Goal: Check status: Check status

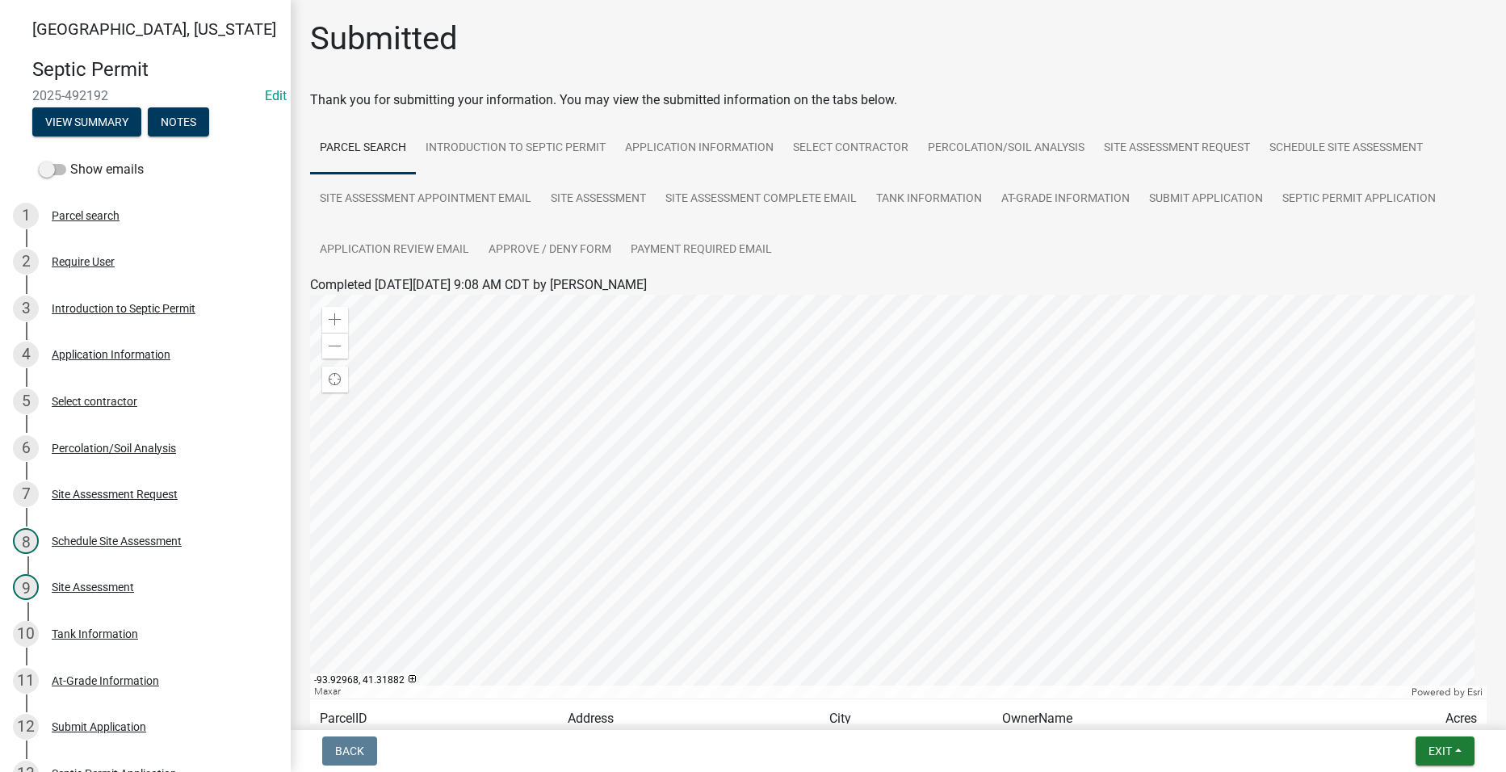
scroll to position [151, 0]
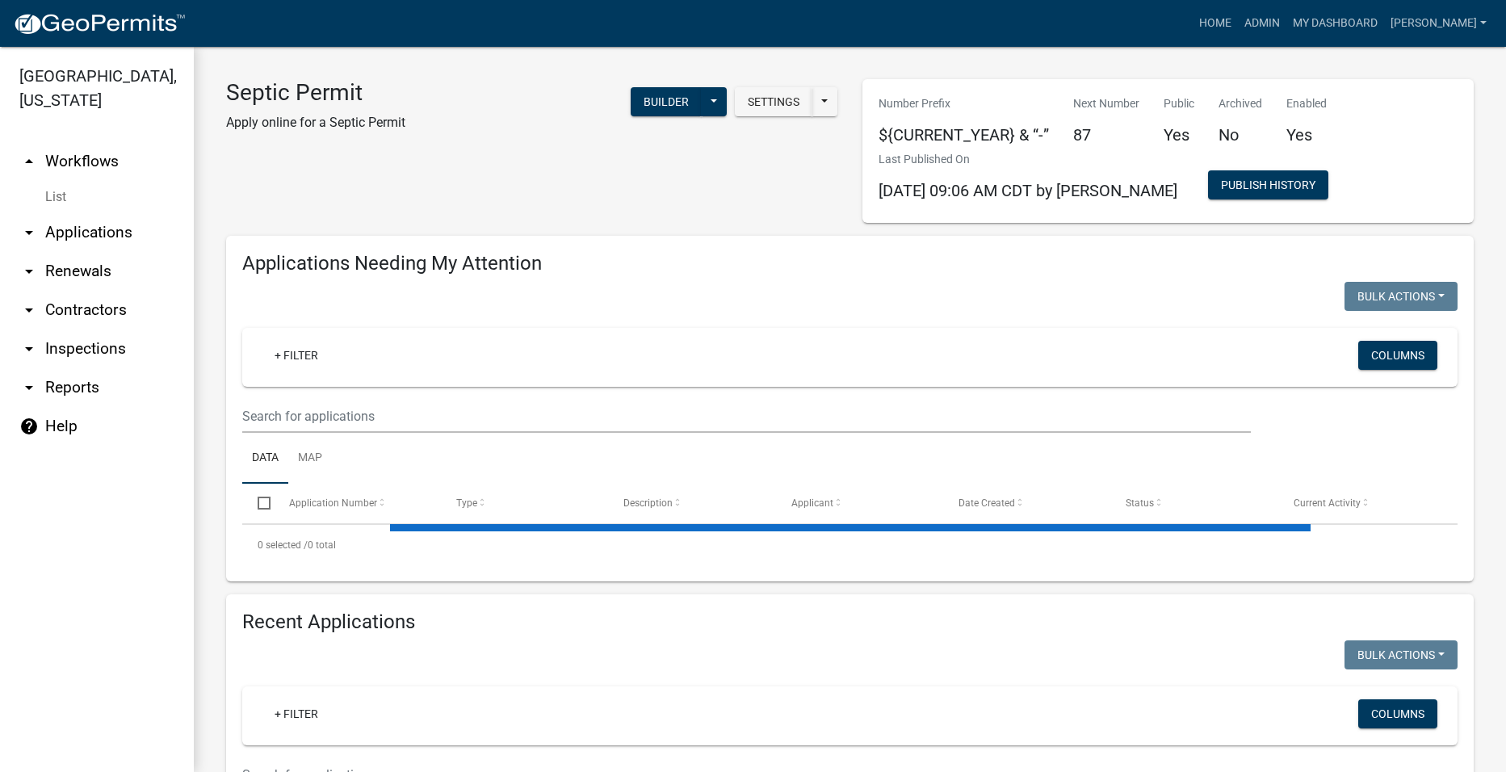
select select "2: 50"
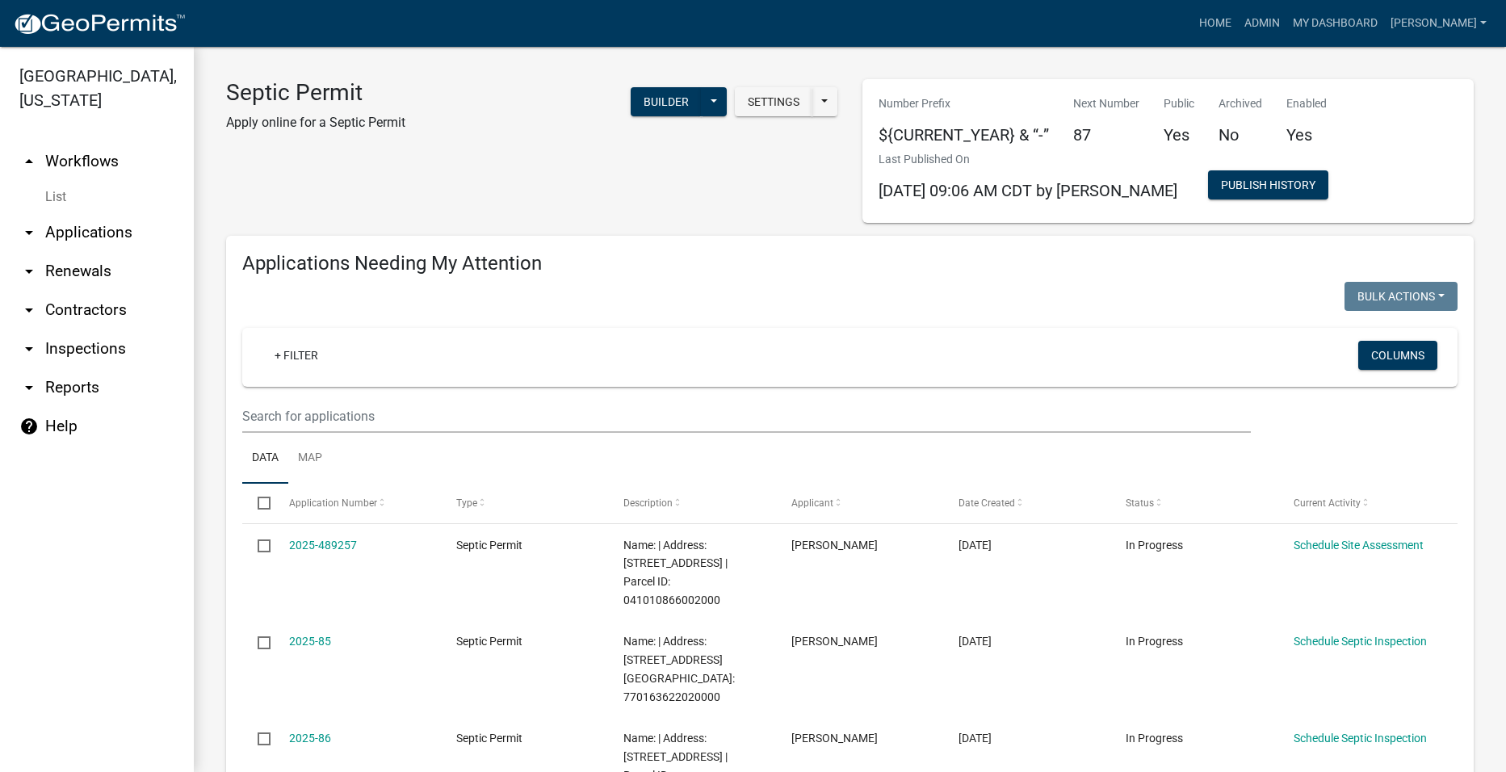
click at [65, 213] on link "arrow_drop_down Applications" at bounding box center [97, 232] width 194 height 39
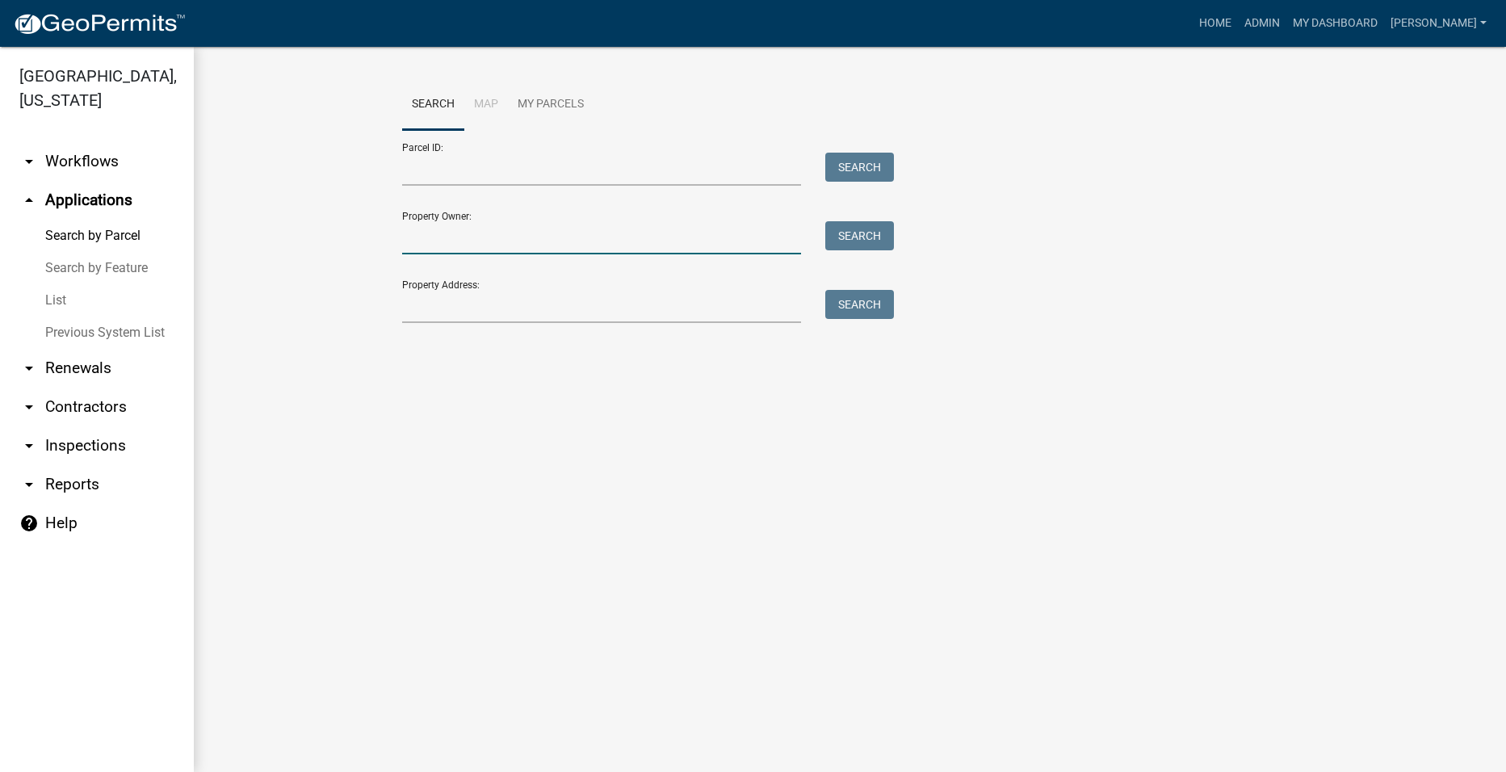
click at [440, 243] on input "Property Owner:" at bounding box center [602, 237] width 400 height 33
click at [414, 302] on input "Property Address:" at bounding box center [602, 306] width 400 height 33
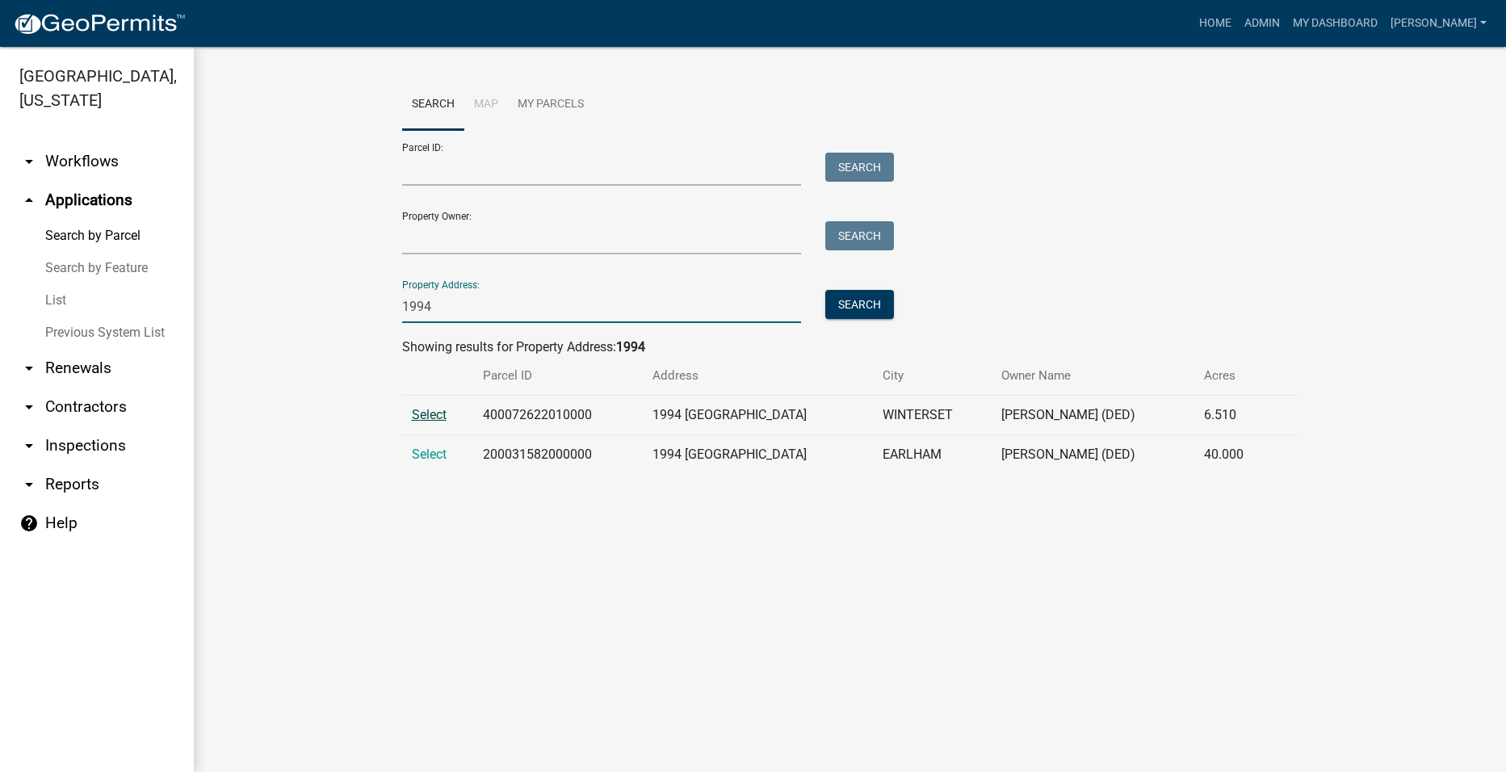
type input "1994"
click at [431, 410] on span "Select" at bounding box center [429, 414] width 35 height 15
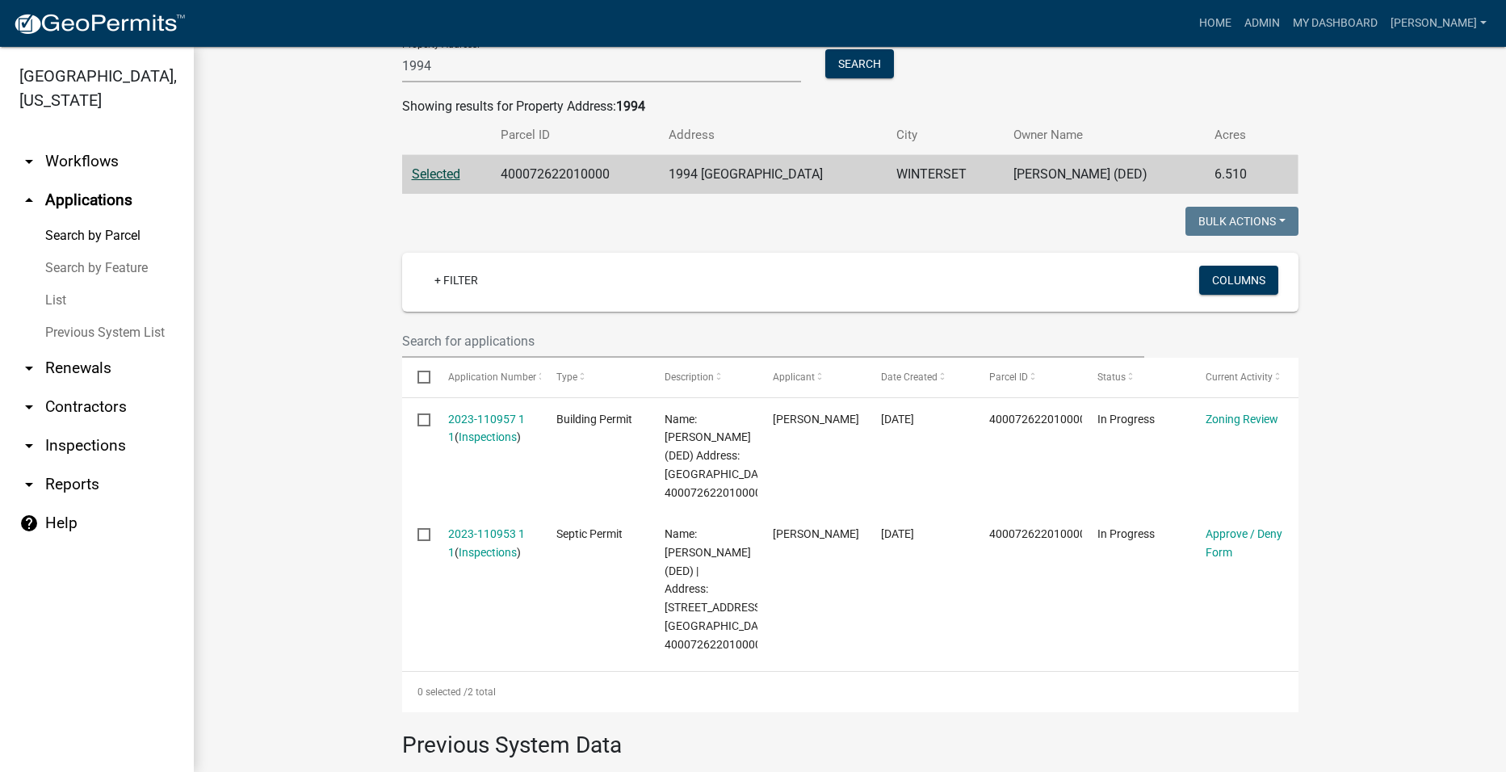
scroll to position [242, 0]
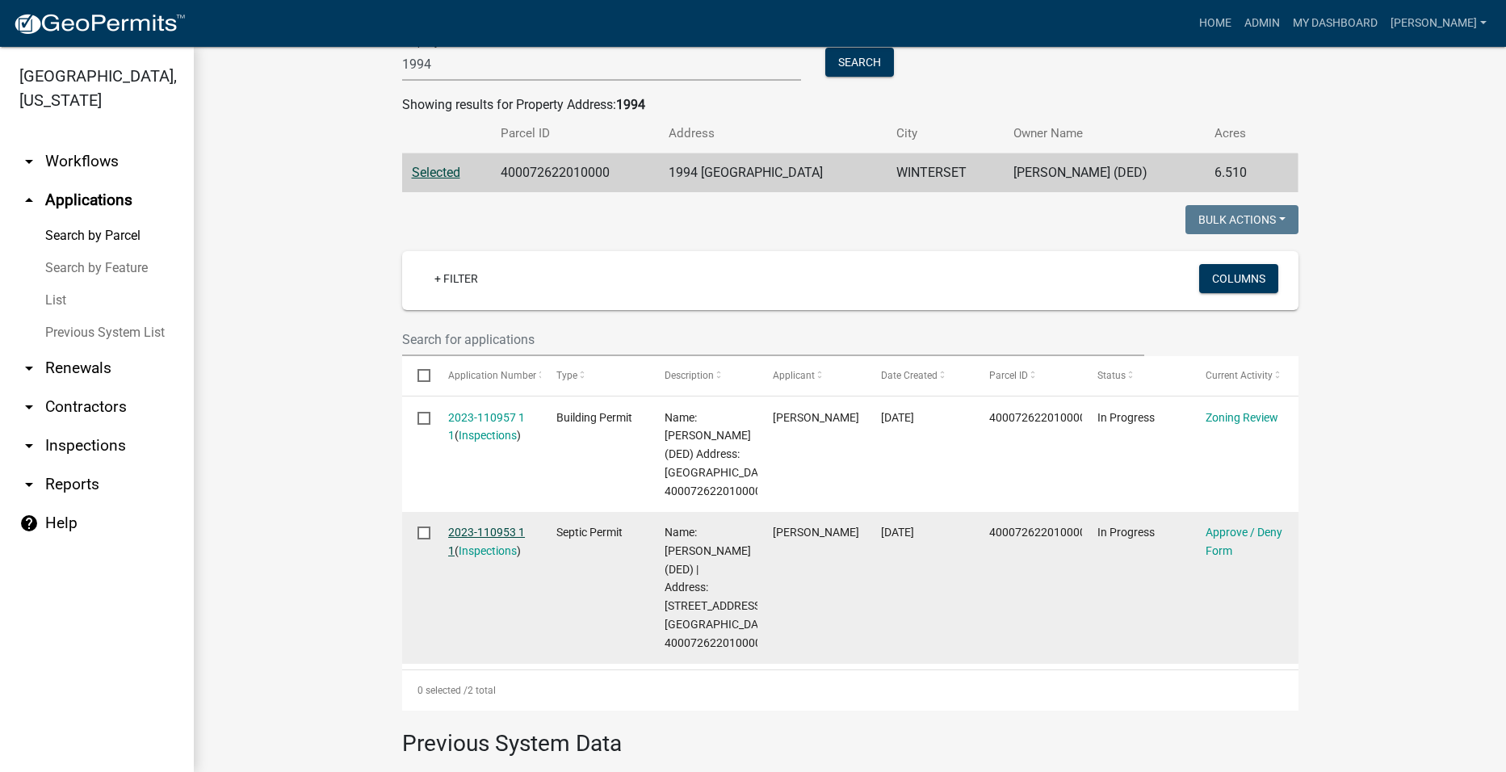
click at [485, 557] on link "2023-110953 1 1" at bounding box center [486, 542] width 77 height 32
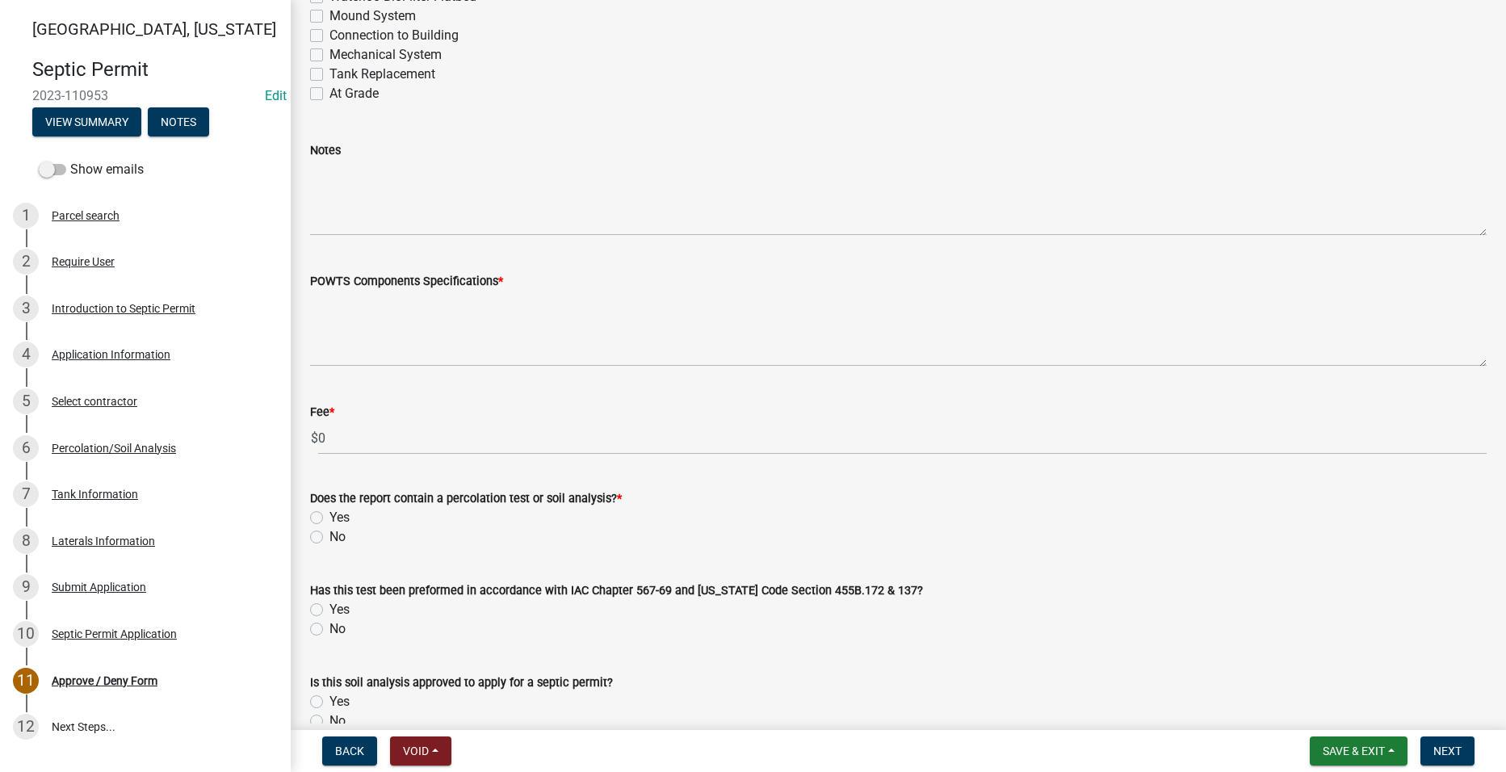
scroll to position [888, 0]
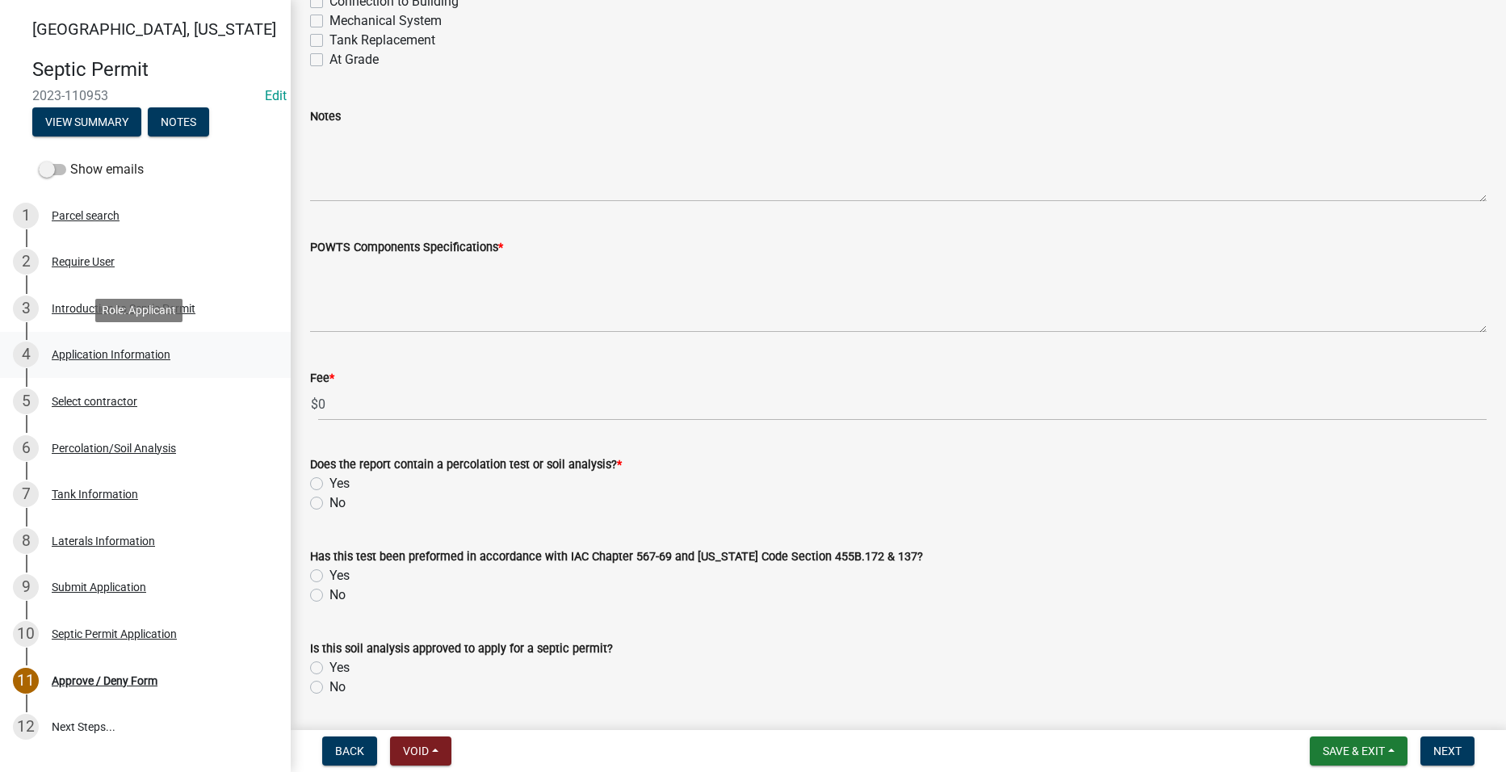
click at [124, 354] on div "Application Information" at bounding box center [111, 354] width 119 height 11
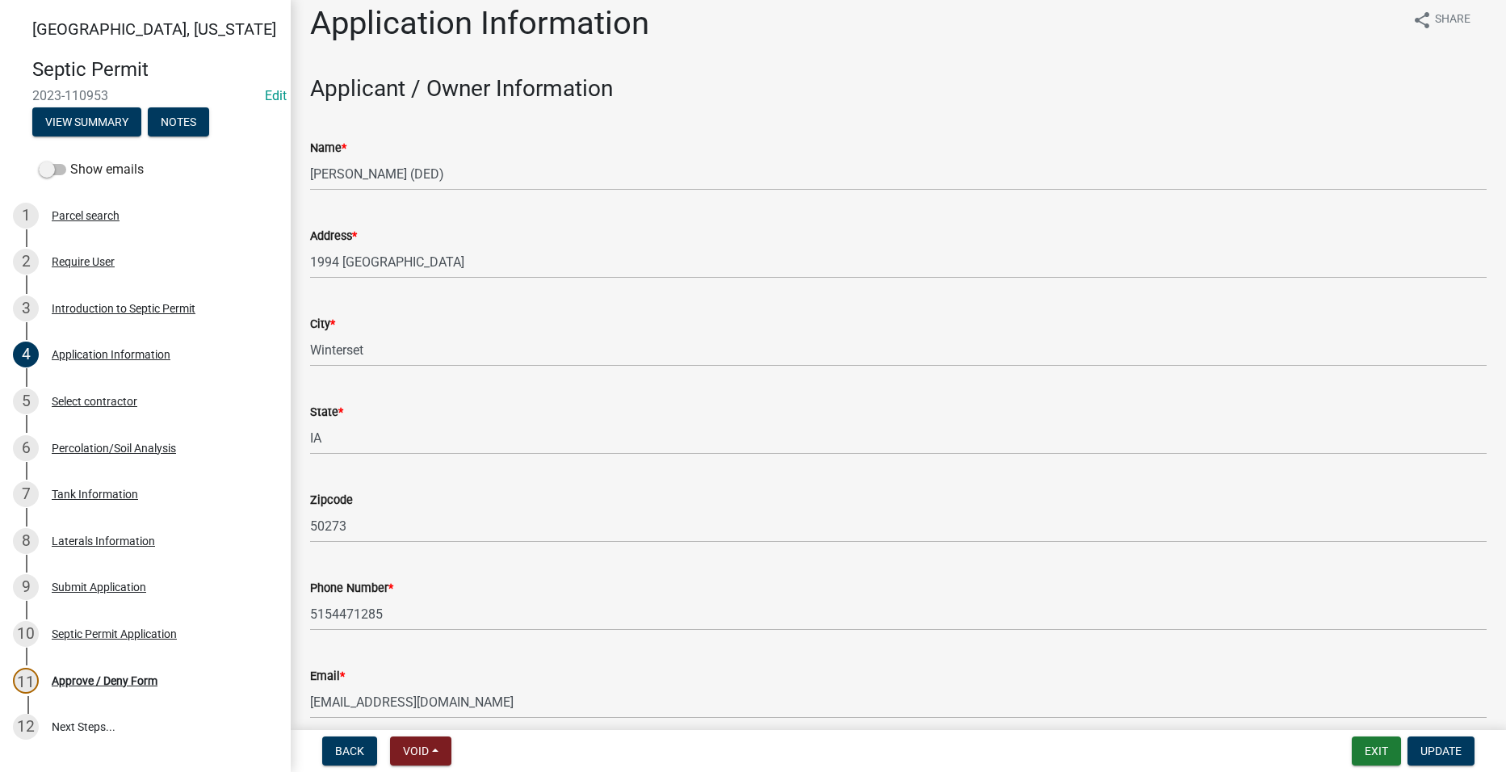
scroll to position [0, 0]
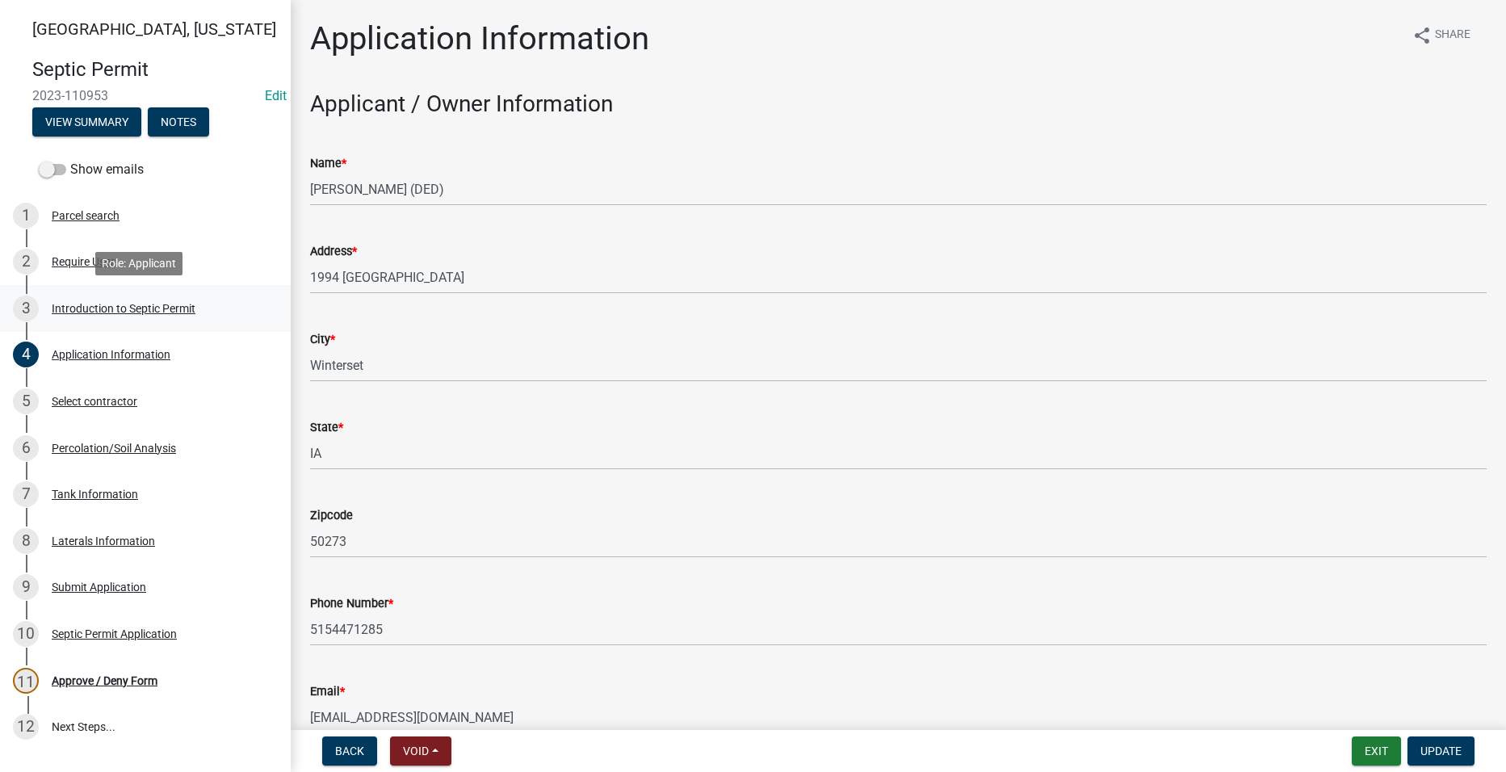
click at [123, 303] on div "Introduction to Septic Permit" at bounding box center [124, 308] width 144 height 11
